Goal: Task Accomplishment & Management: Manage account settings

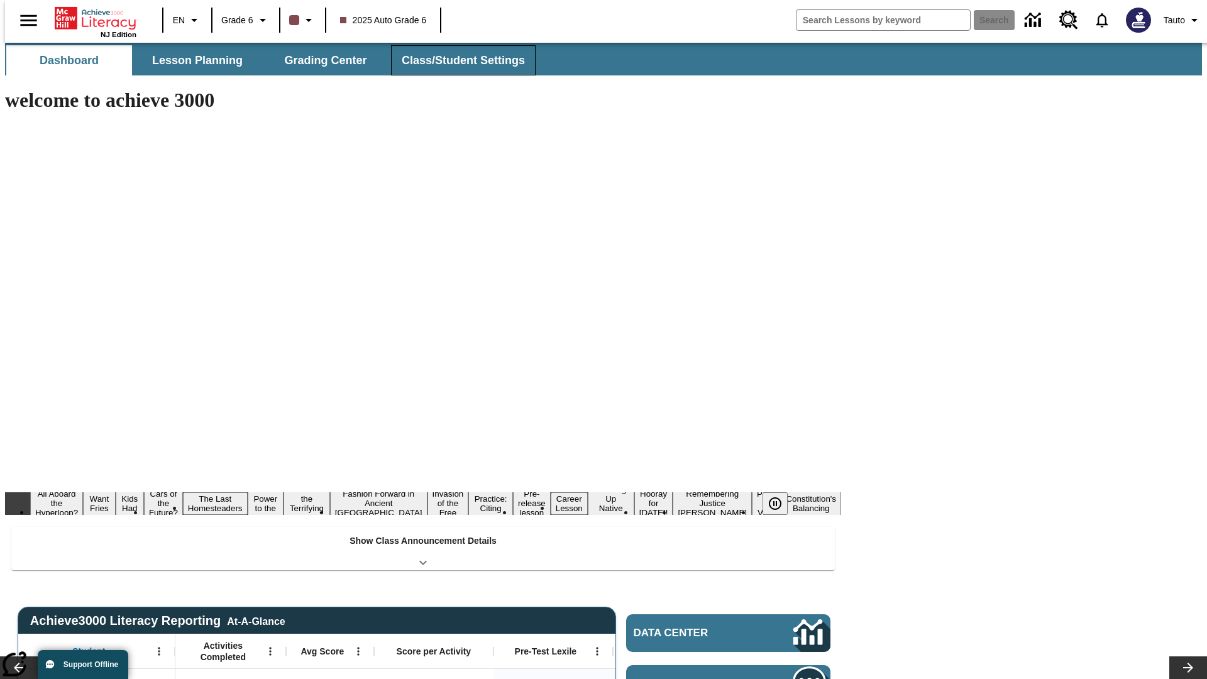
click at [456, 60] on span "Class/Student Settings" at bounding box center [463, 60] width 123 height 14
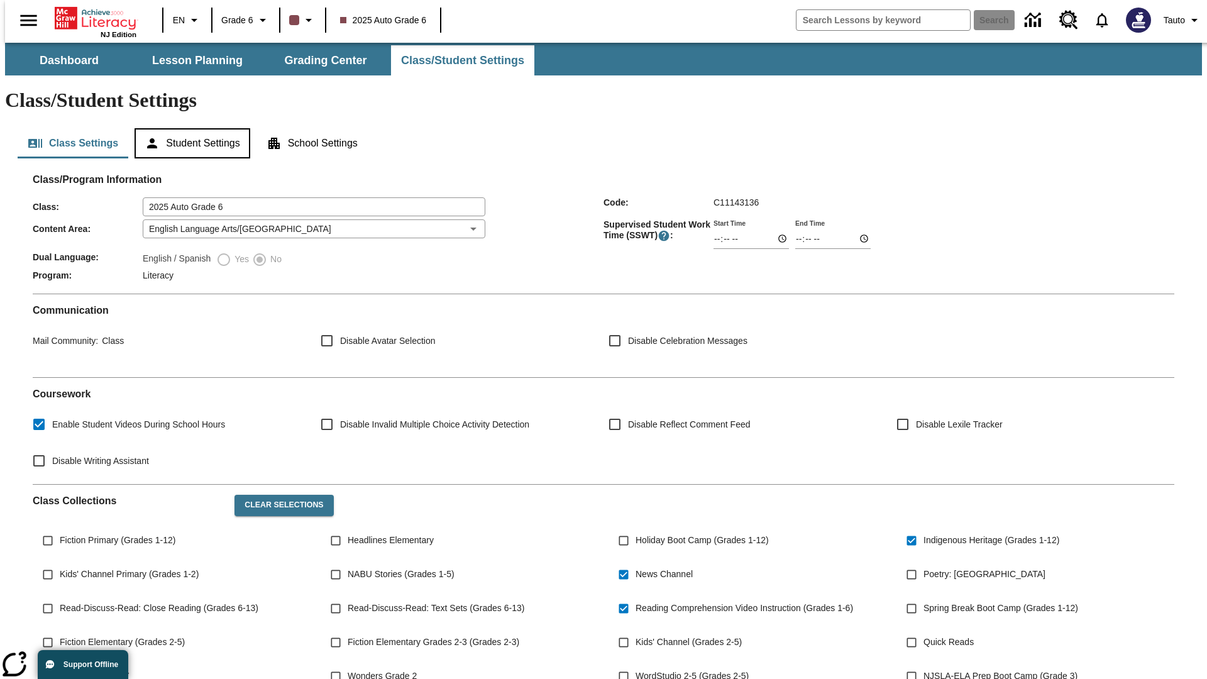
click at [189, 128] on button "Student Settings" at bounding box center [192, 143] width 115 height 30
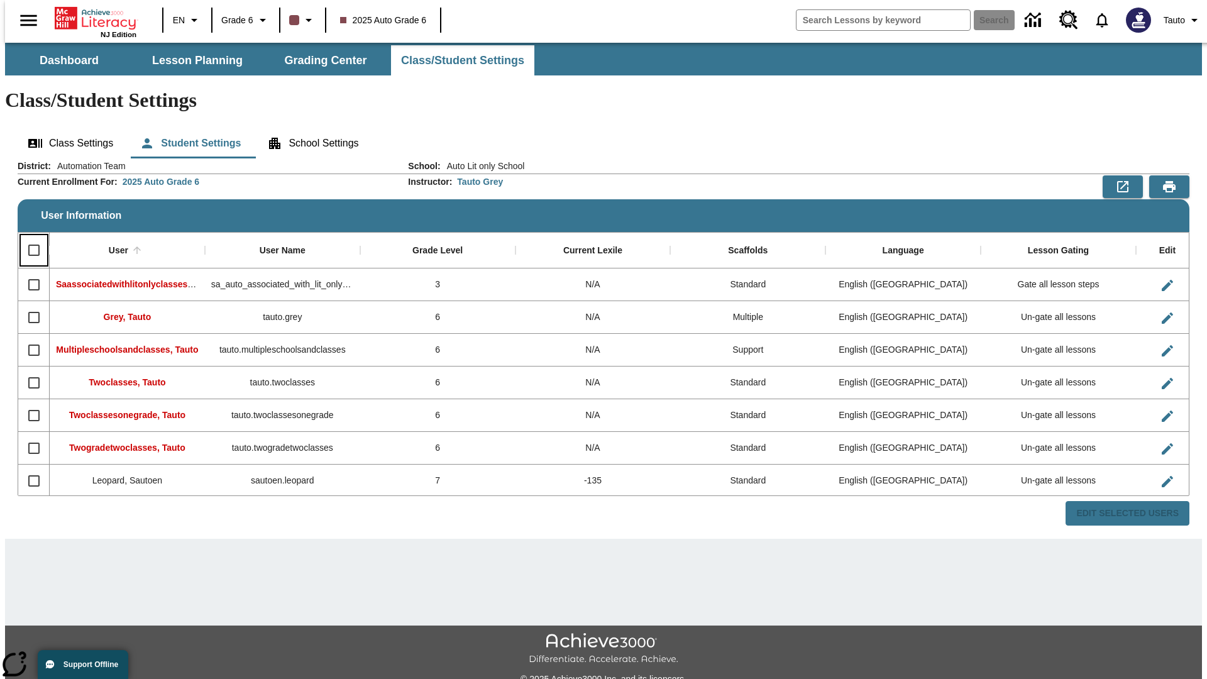
click at [28, 237] on input "Select all rows" at bounding box center [34, 250] width 26 height 26
checkbox input "true"
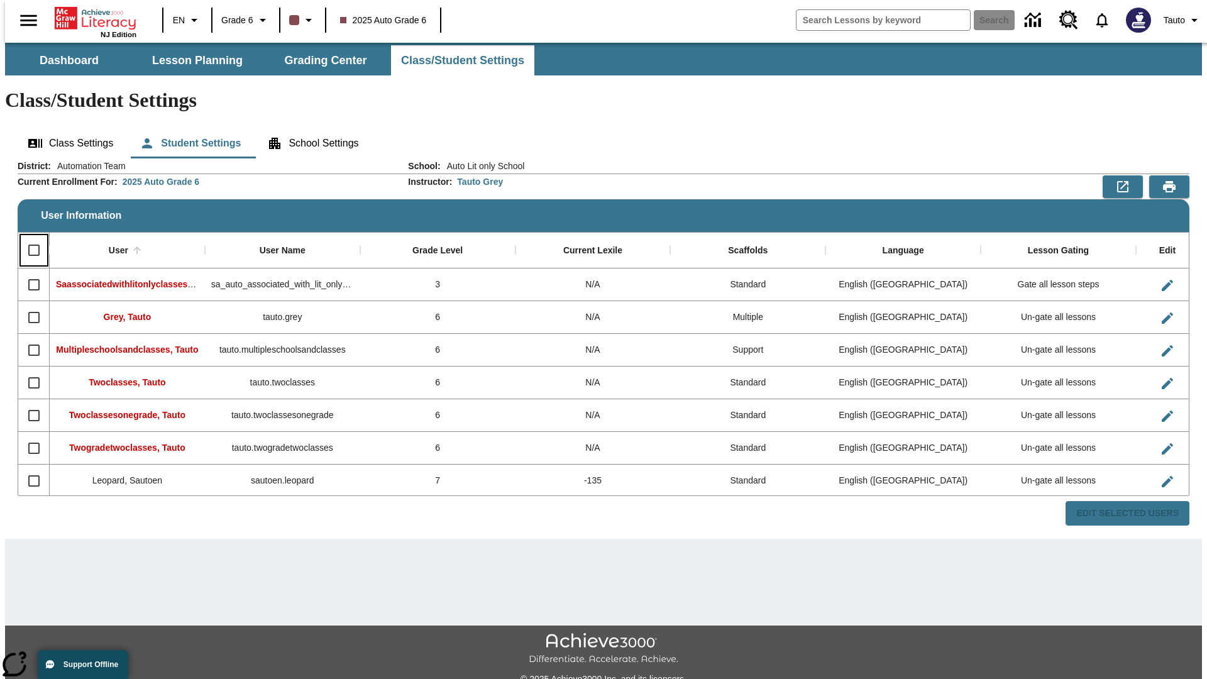
checkbox input "true"
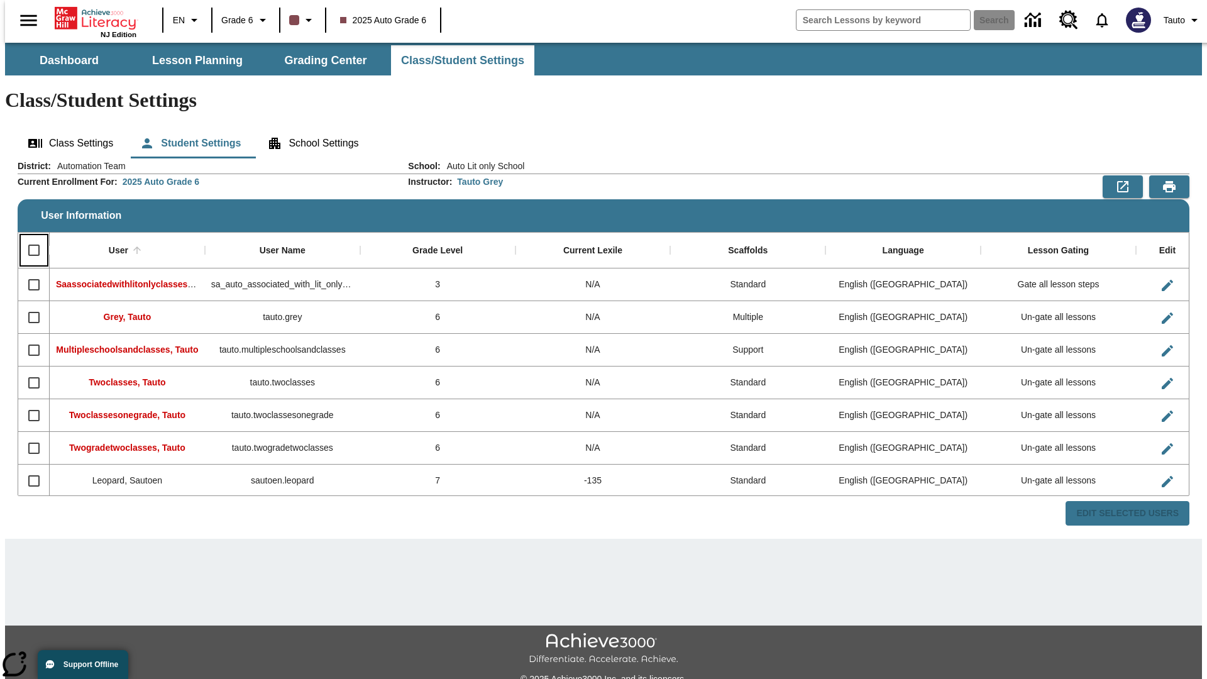
checkbox input "true"
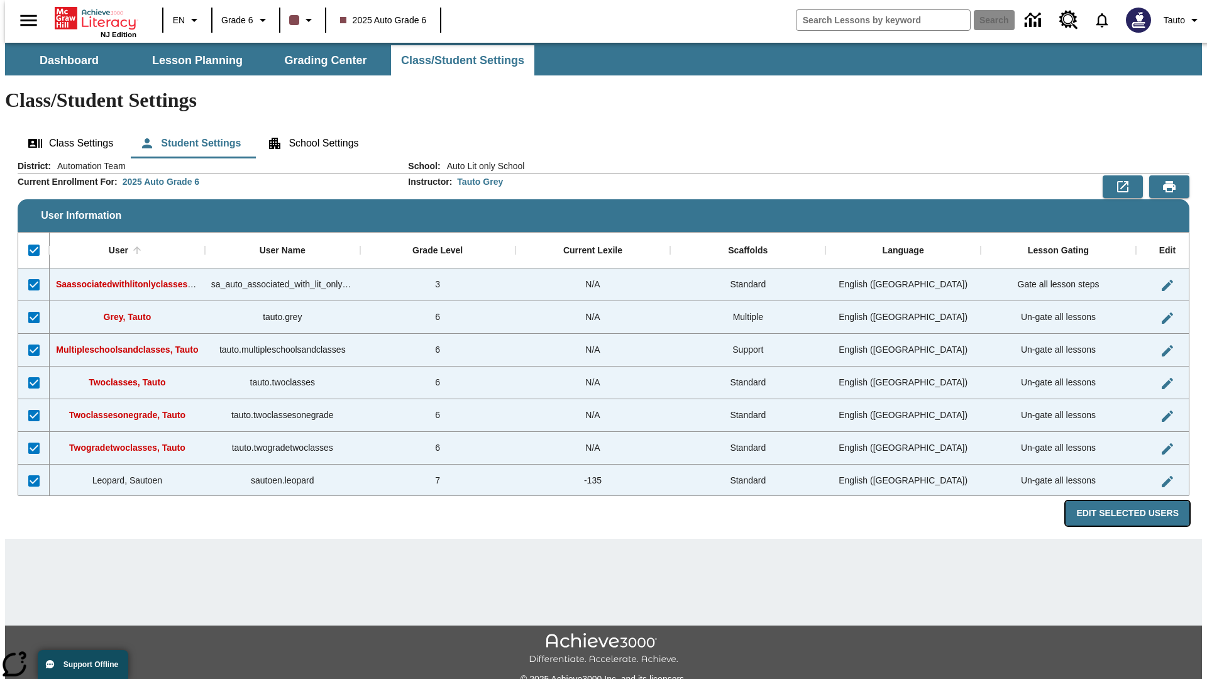
click at [1137, 501] on button "Edit Selected Users" at bounding box center [1128, 513] width 124 height 25
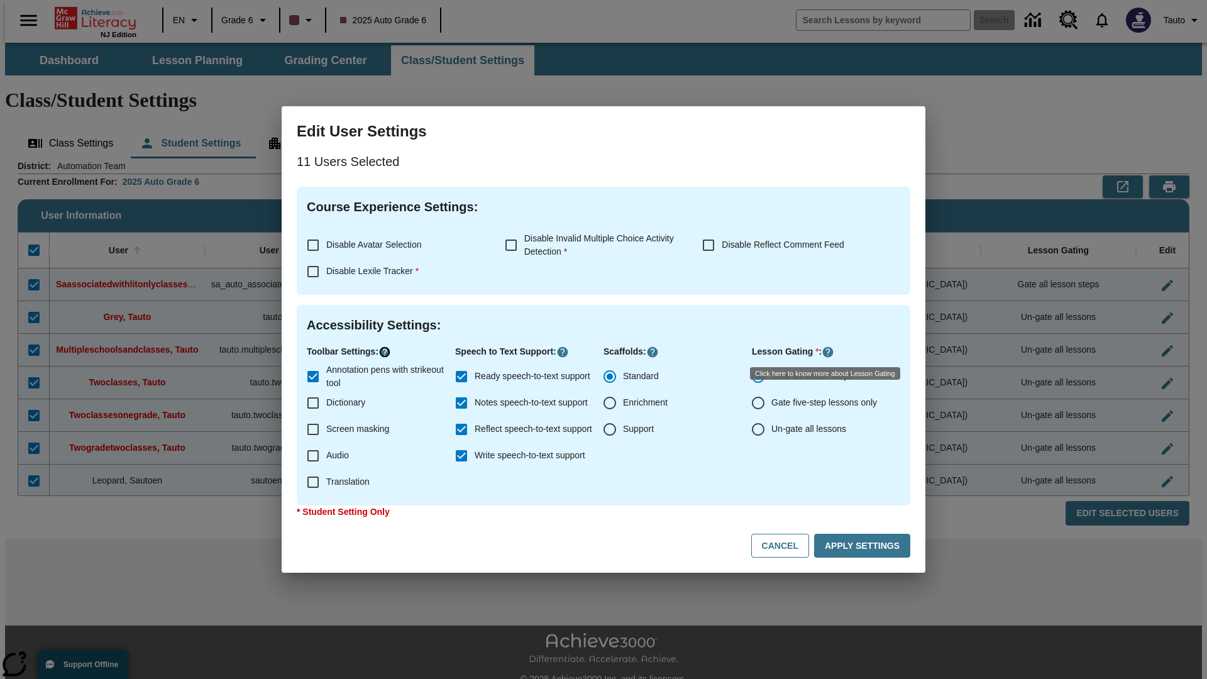
click at [387, 352] on icon "Click here to know more about" at bounding box center [385, 352] width 13 height 13
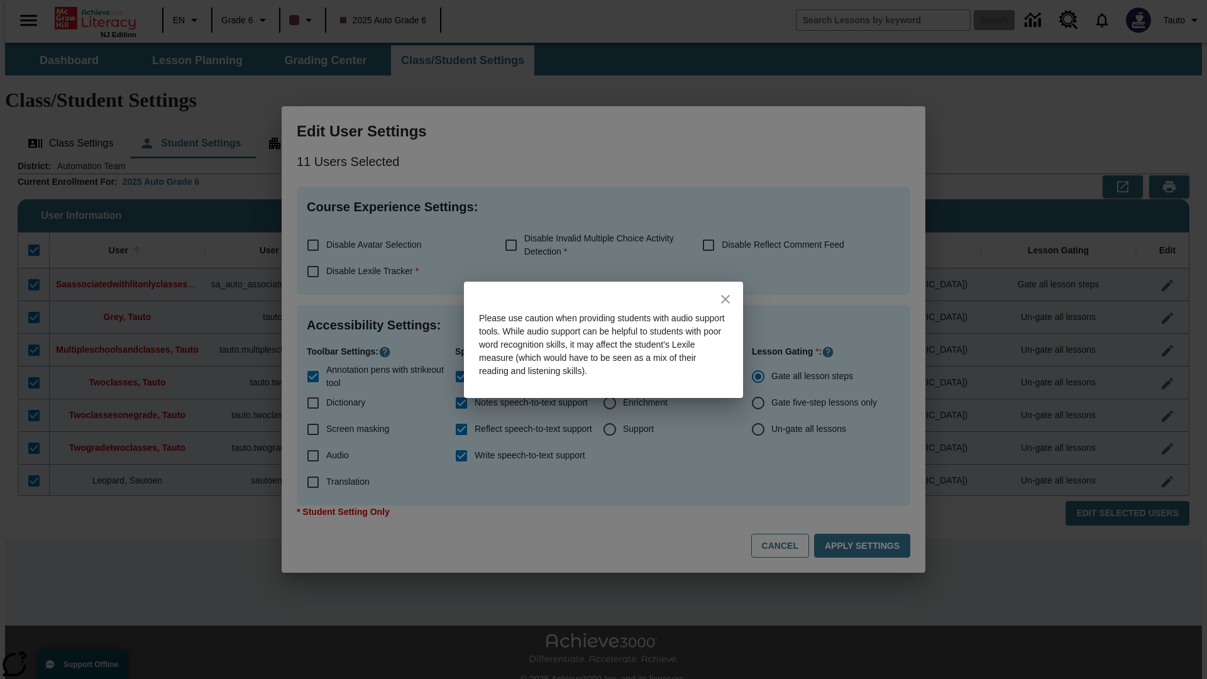
click at [726, 299] on icon "close" at bounding box center [725, 299] width 9 height 9
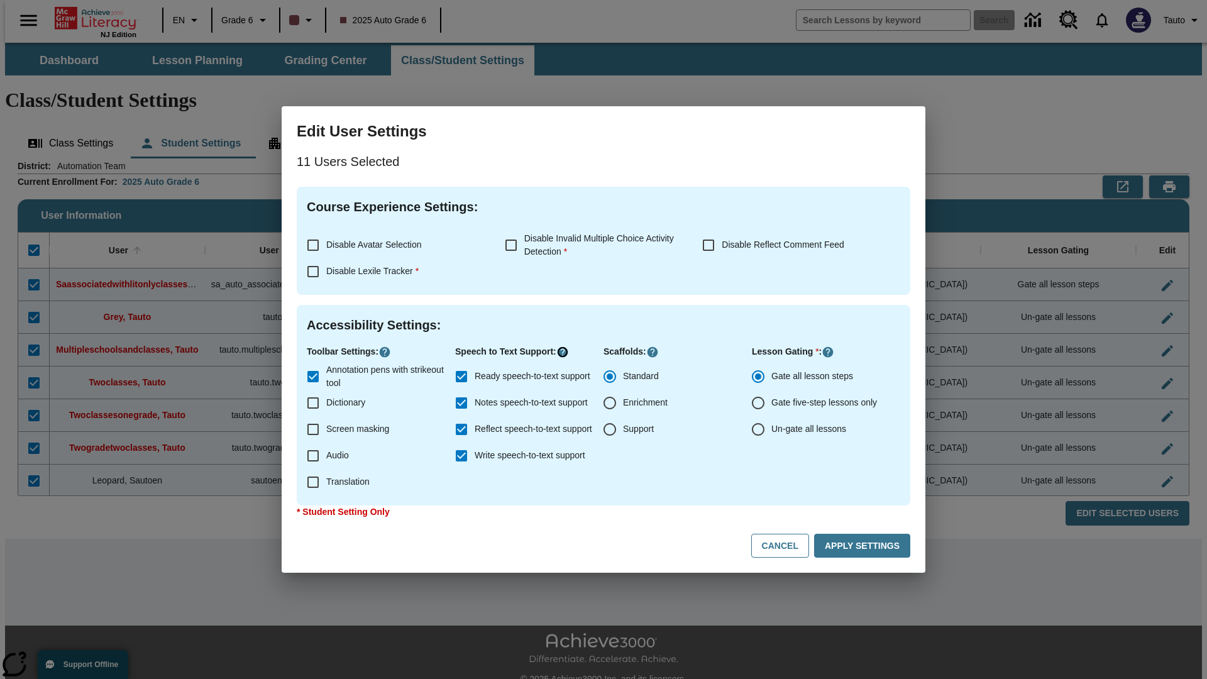
click at [566, 352] on icon "Click here to know more about" at bounding box center [562, 352] width 13 height 13
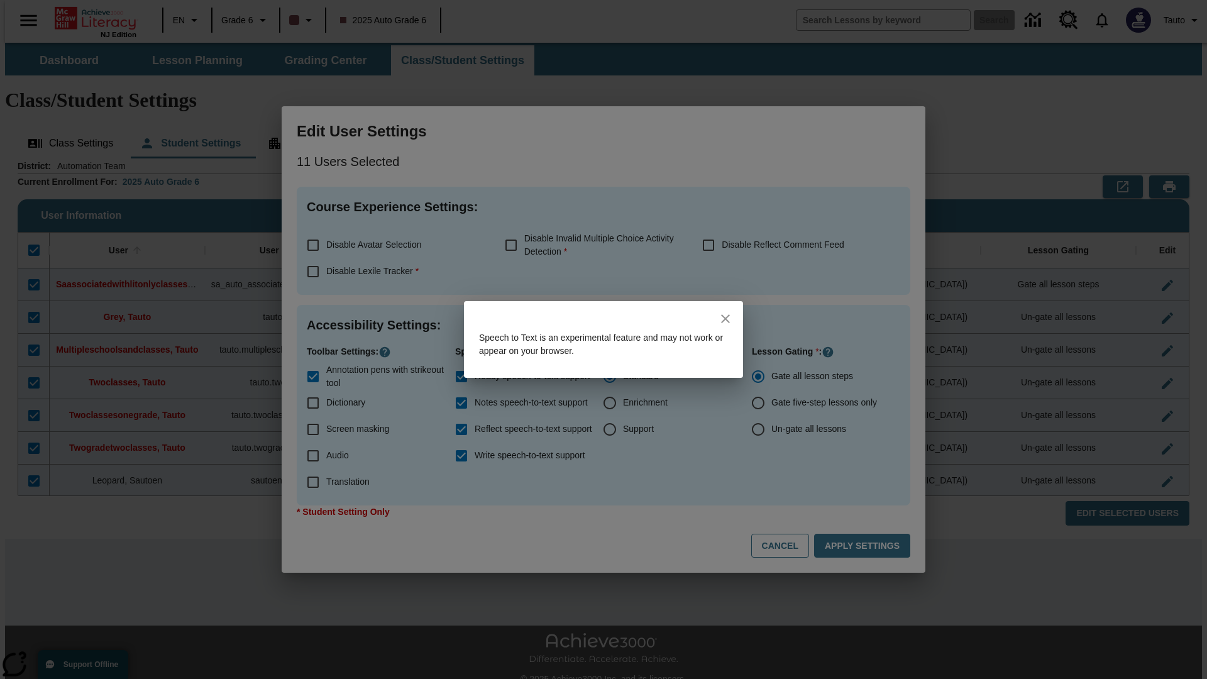
click at [726, 319] on icon "close" at bounding box center [725, 318] width 9 height 9
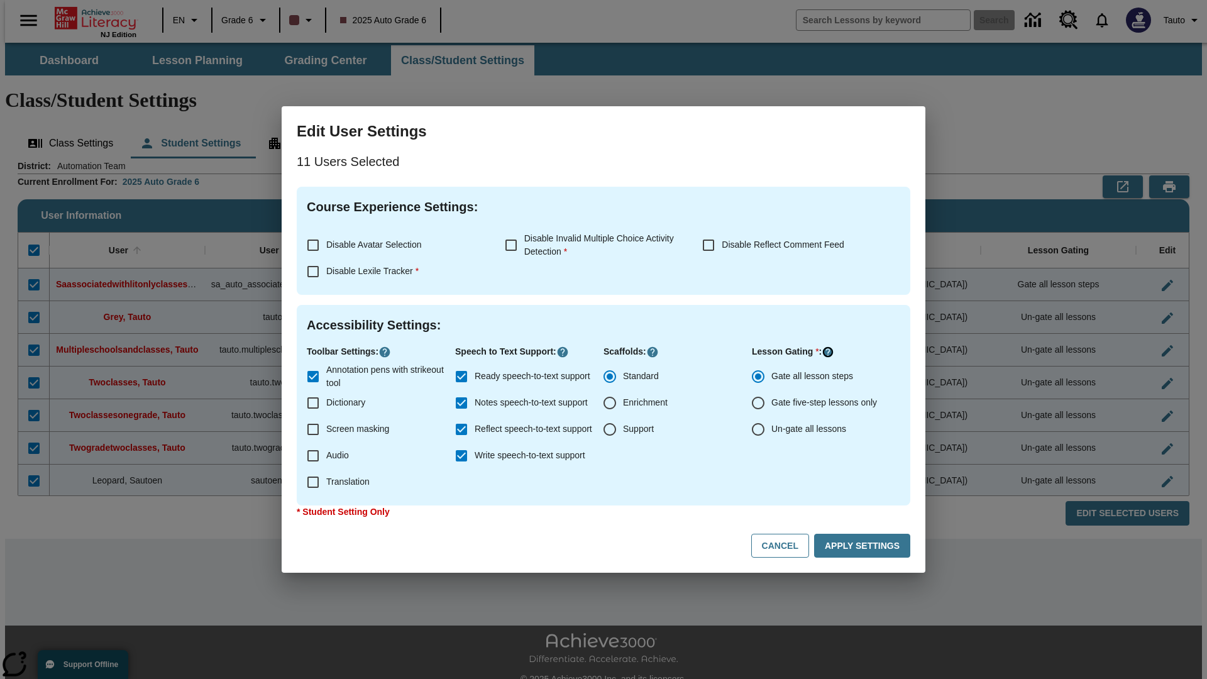
click at [829, 352] on icon "Click here to know more about" at bounding box center [828, 352] width 13 height 13
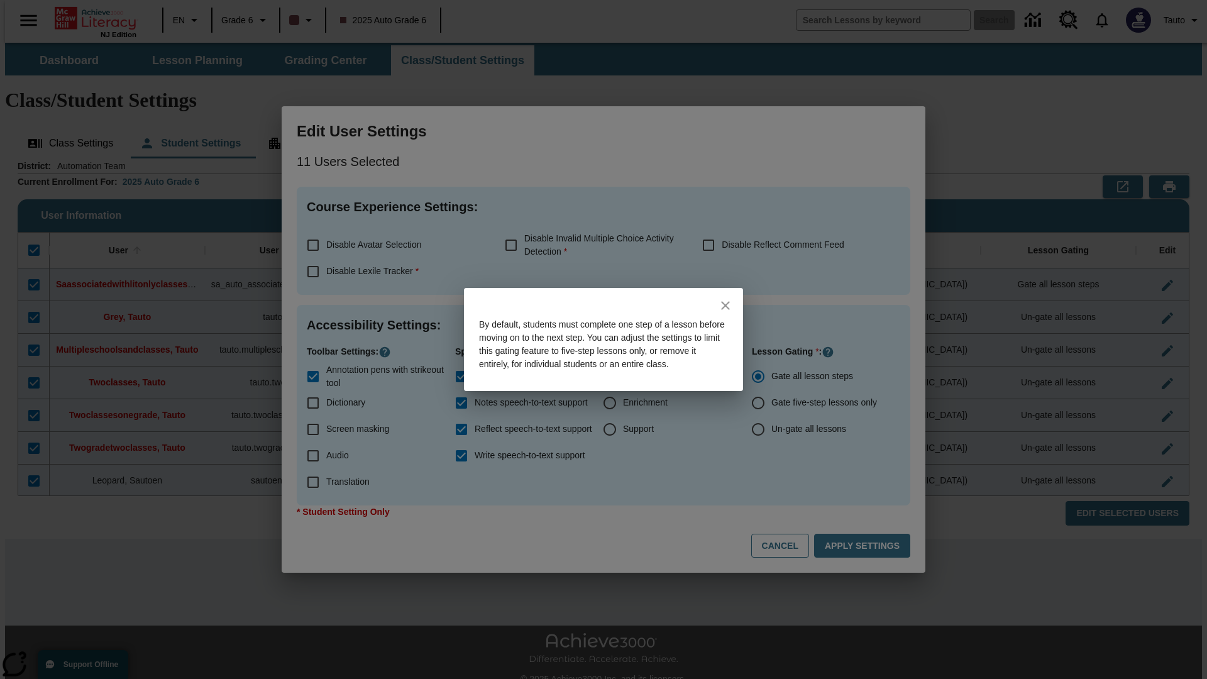
click at [726, 301] on icon "close" at bounding box center [725, 305] width 9 height 9
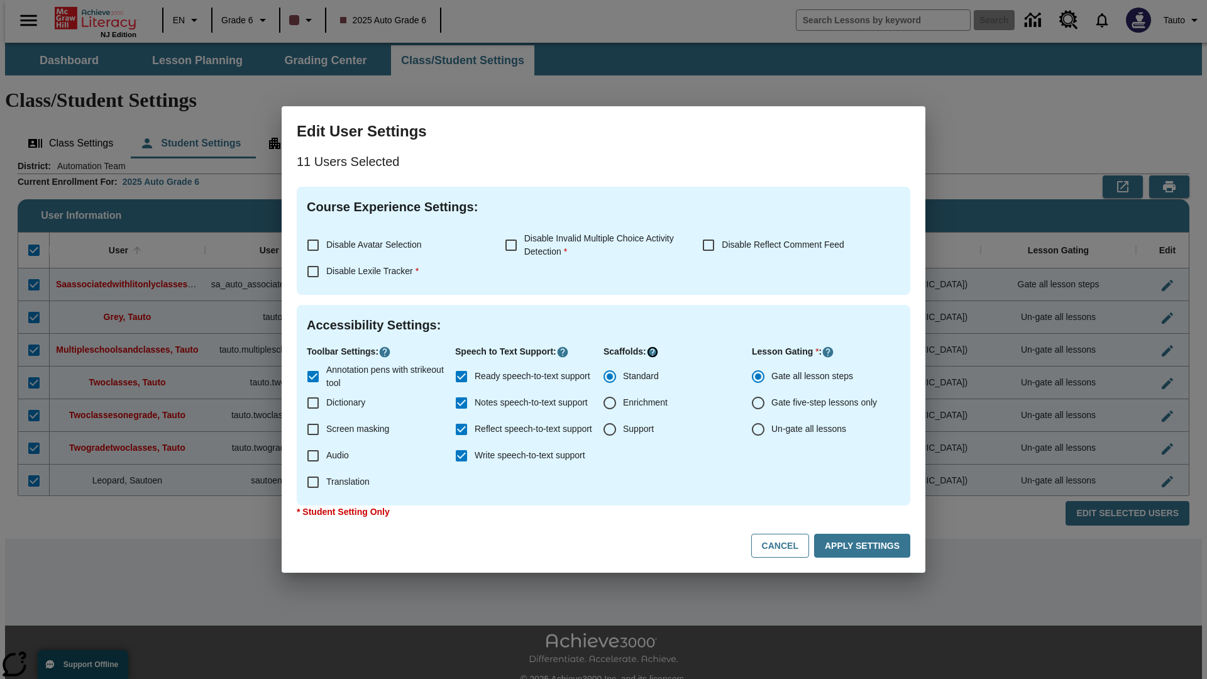
click at [651, 352] on icon "Click here to know more about" at bounding box center [652, 352] width 13 height 13
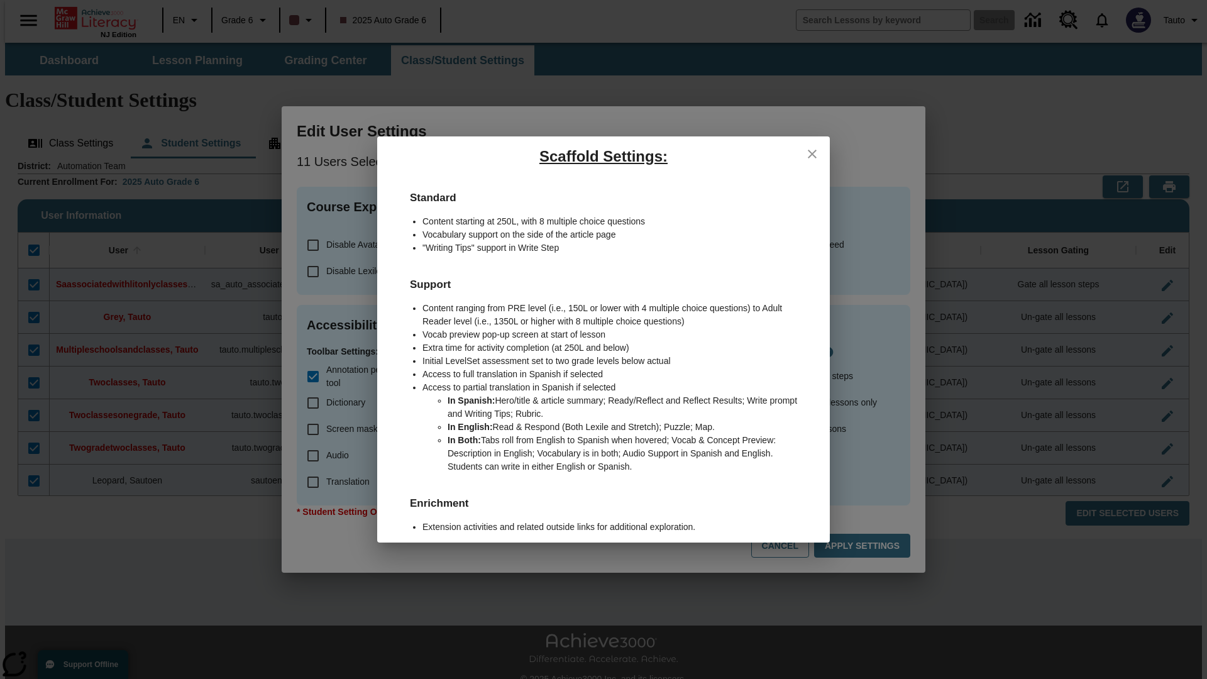
click at [812, 153] on icon "close" at bounding box center [812, 154] width 9 height 9
